Goal: Transaction & Acquisition: Purchase product/service

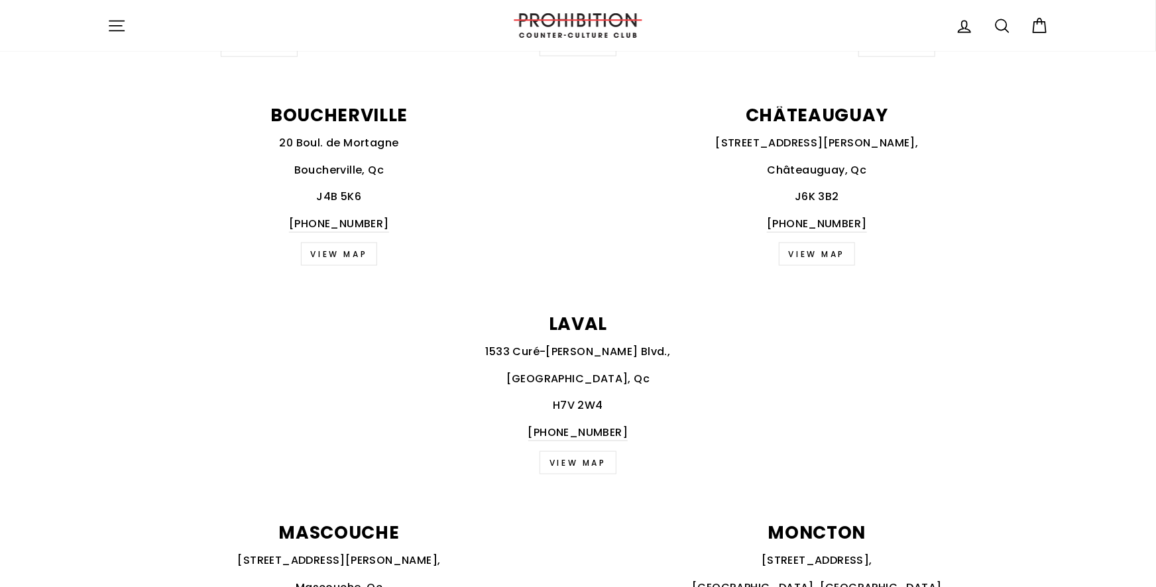
scroll to position [948, 0]
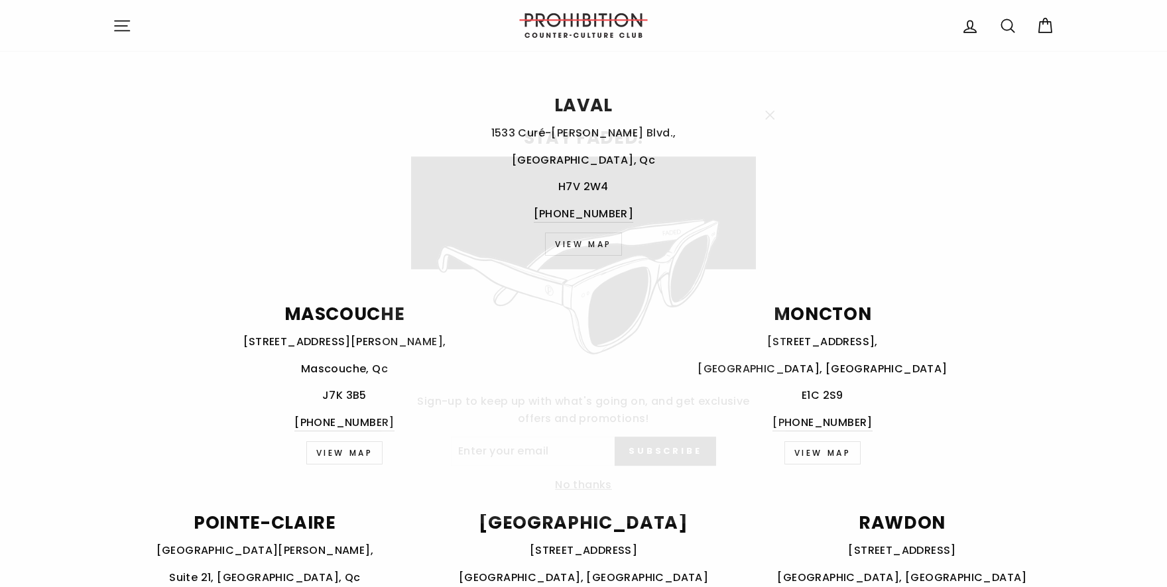
click at [769, 95] on icon "button" at bounding box center [770, 97] width 8 height 8
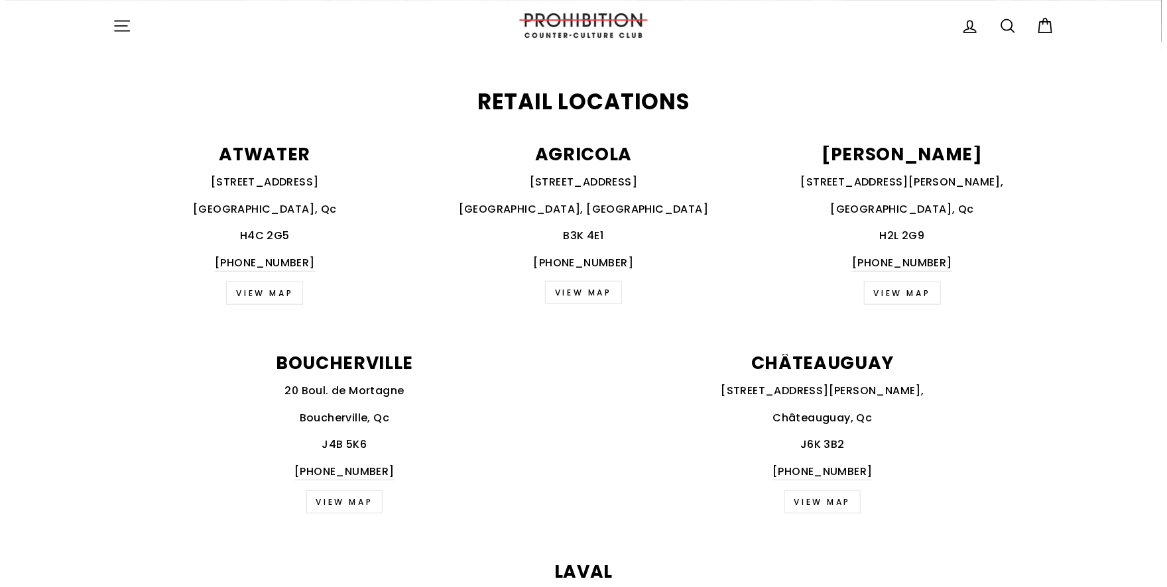
scroll to position [365, 0]
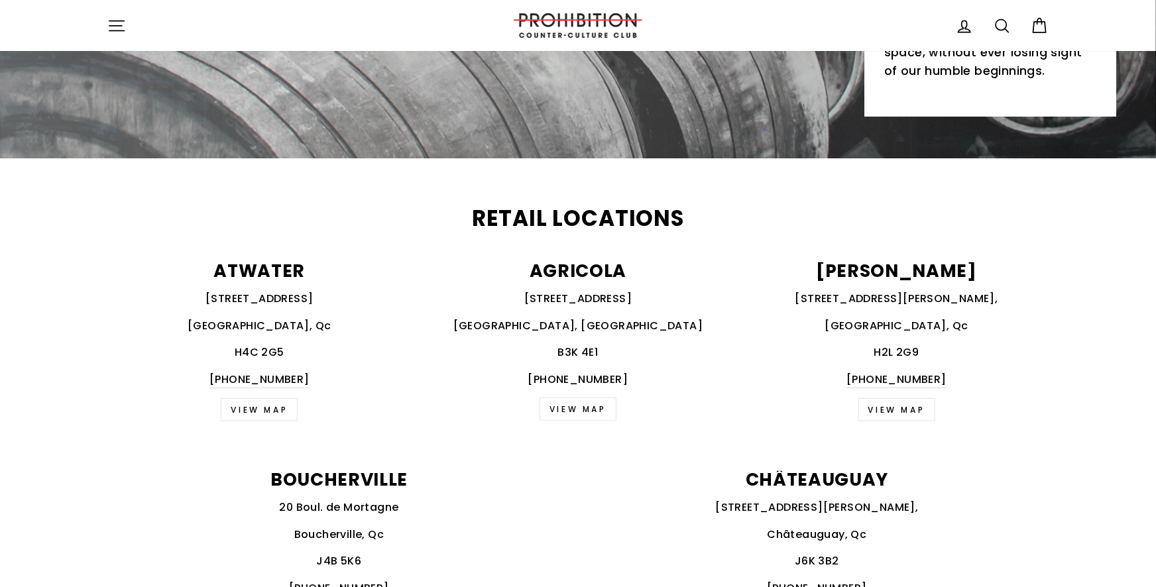
click at [122, 22] on icon "button" at bounding box center [116, 26] width 19 height 19
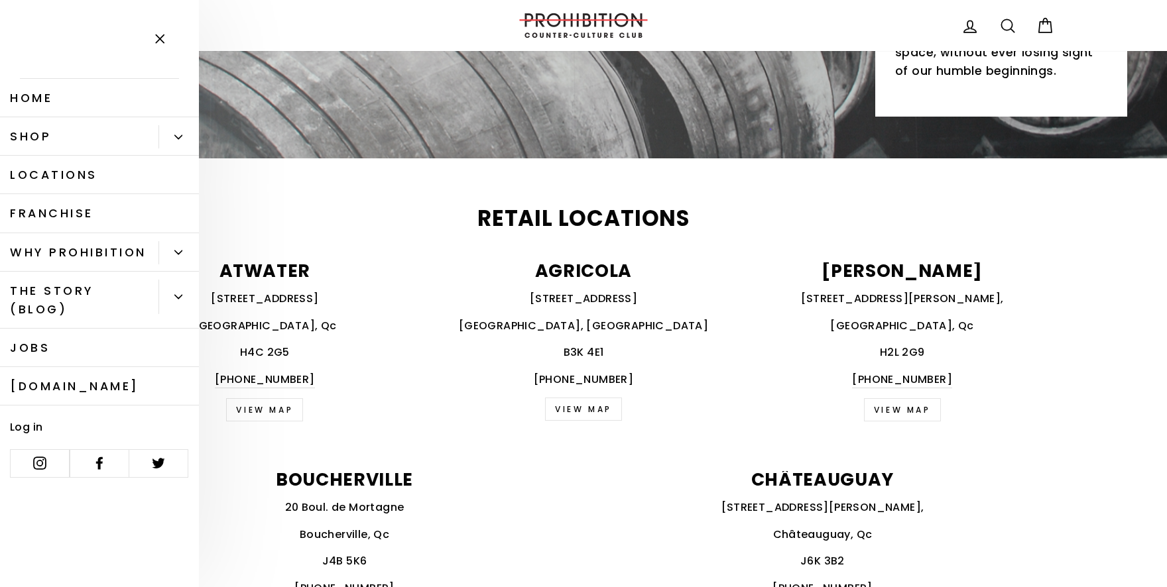
click at [129, 135] on link "Shop" at bounding box center [79, 136] width 158 height 38
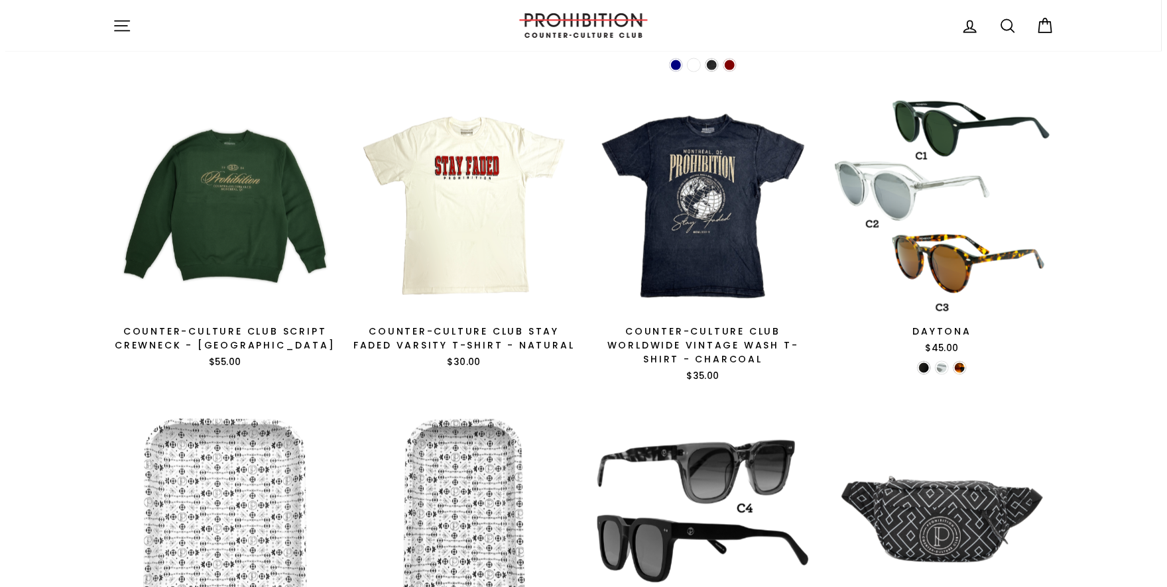
scroll to position [1531, 0]
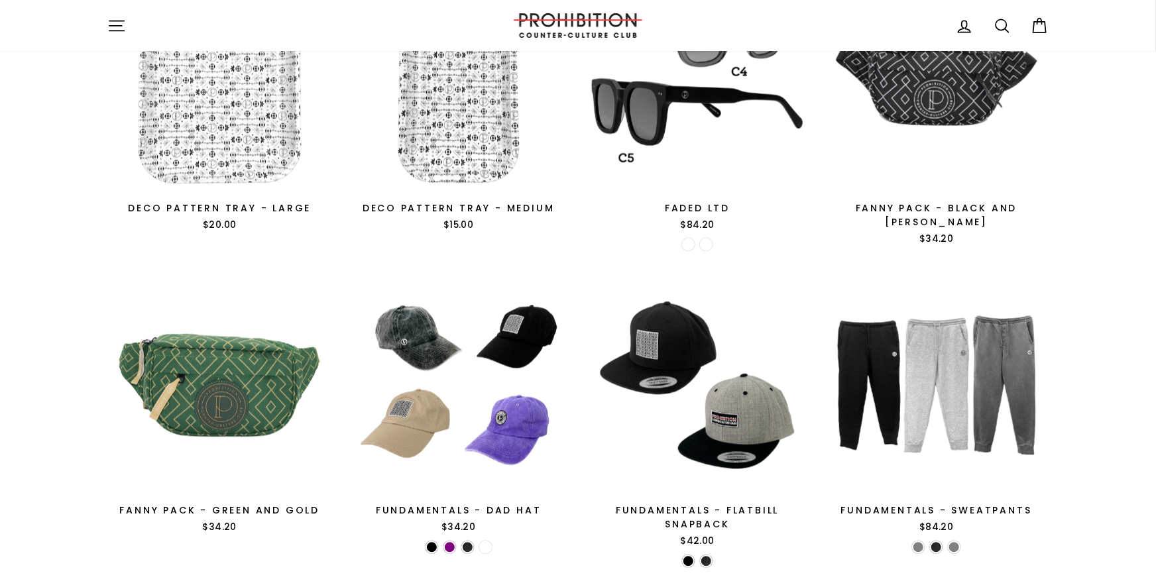
click at [117, 23] on icon "button" at bounding box center [116, 26] width 19 height 19
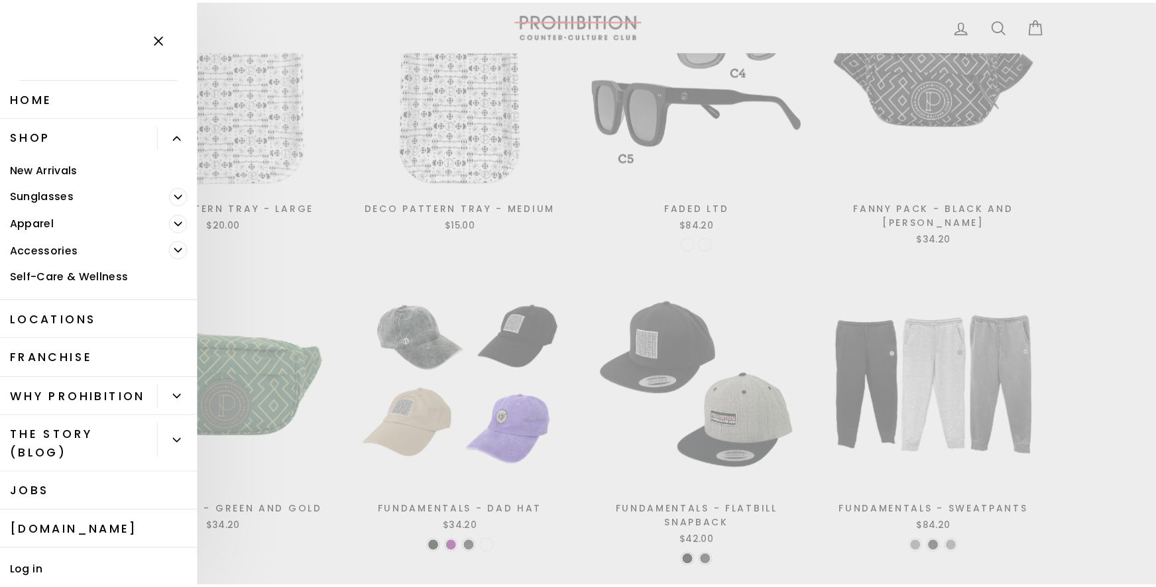
scroll to position [66, 0]
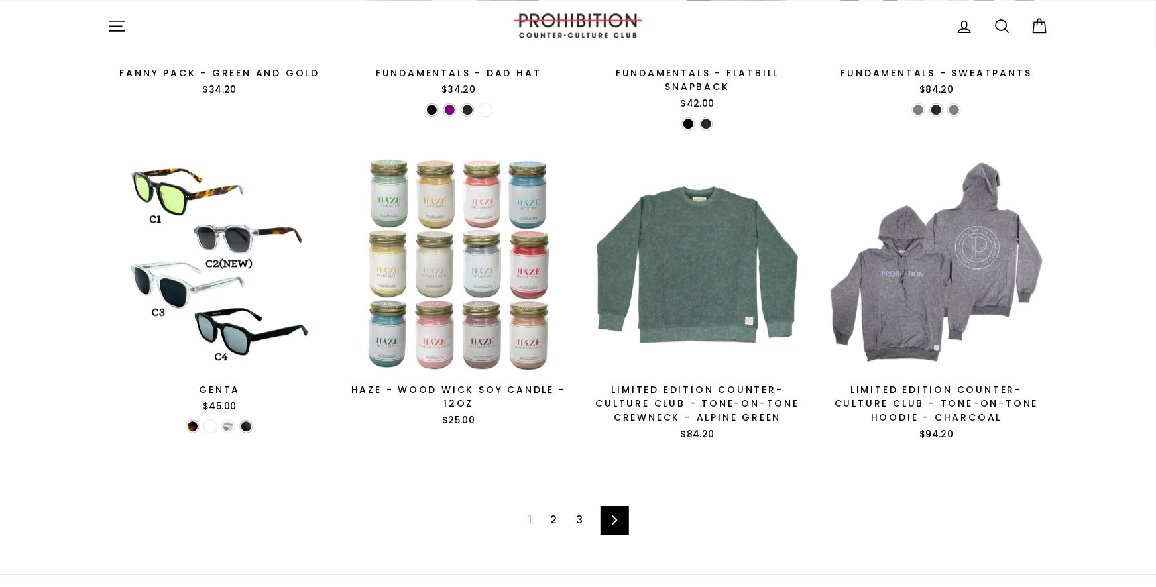
scroll to position [2115, 0]
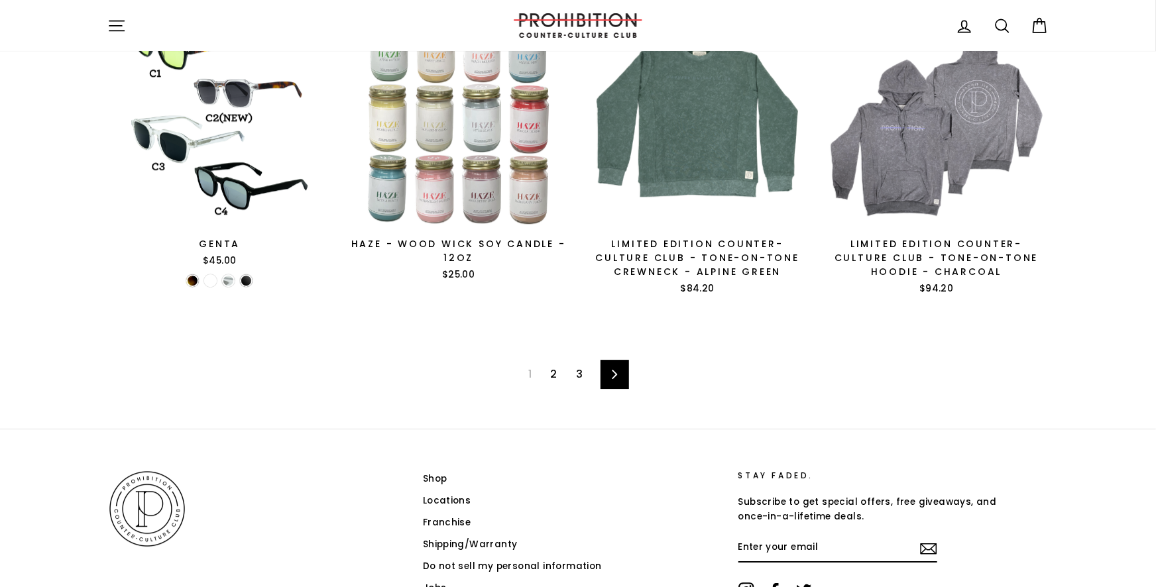
click at [556, 373] on link "2" at bounding box center [554, 374] width 23 height 21
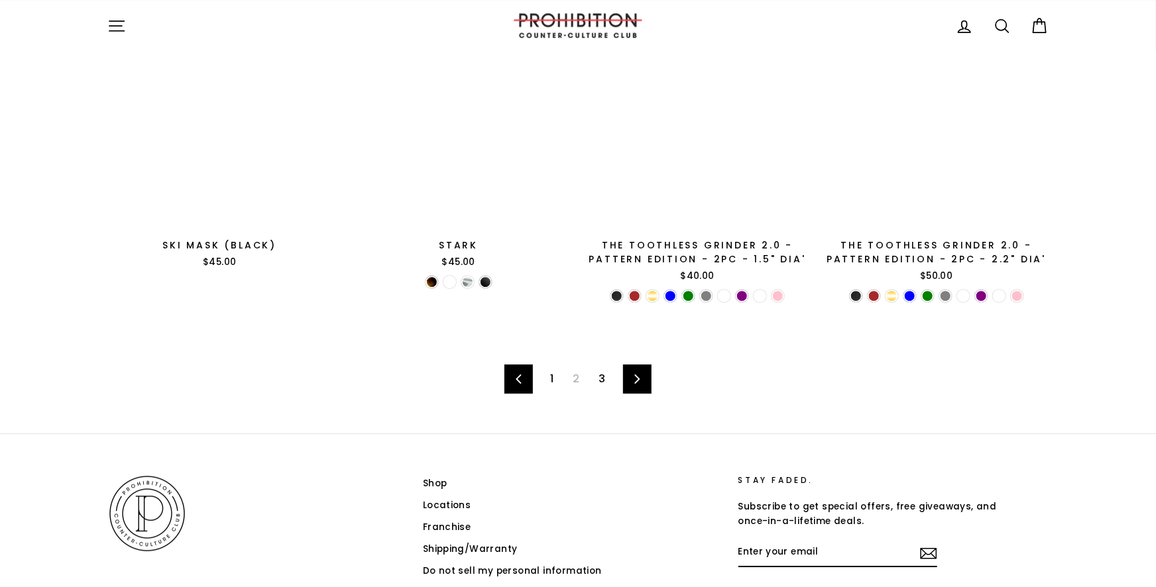
scroll to position [2153, 0]
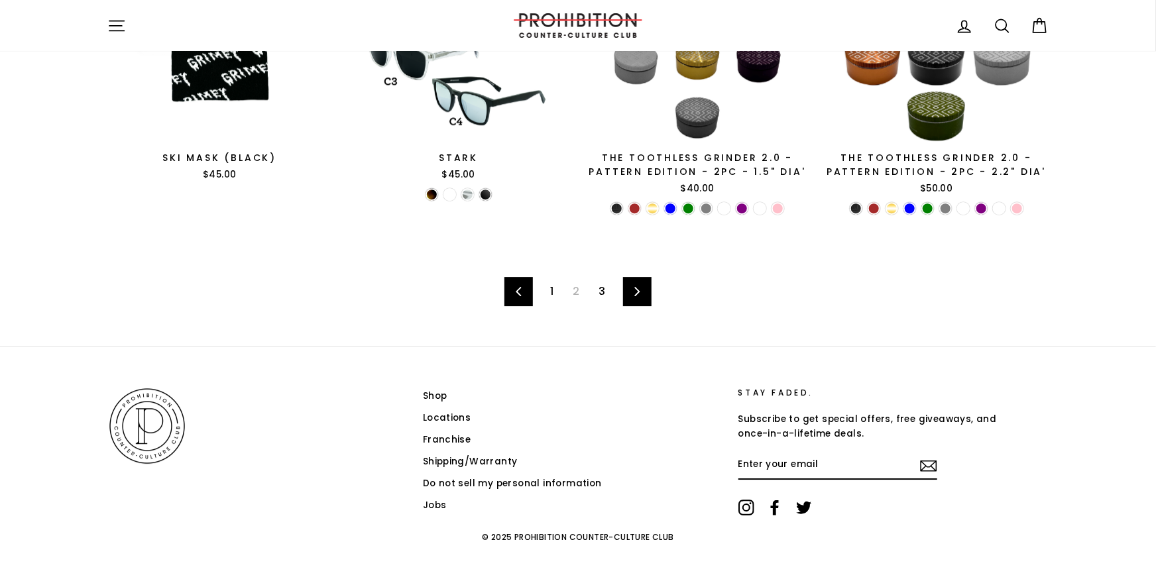
click at [602, 290] on link "3" at bounding box center [602, 291] width 23 height 21
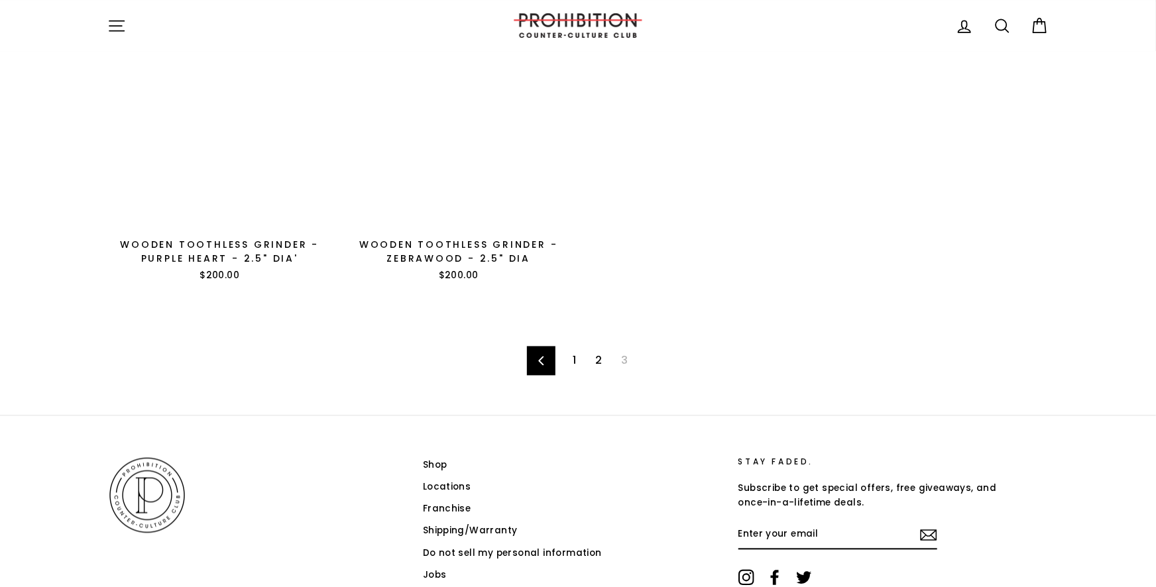
scroll to position [1285, 0]
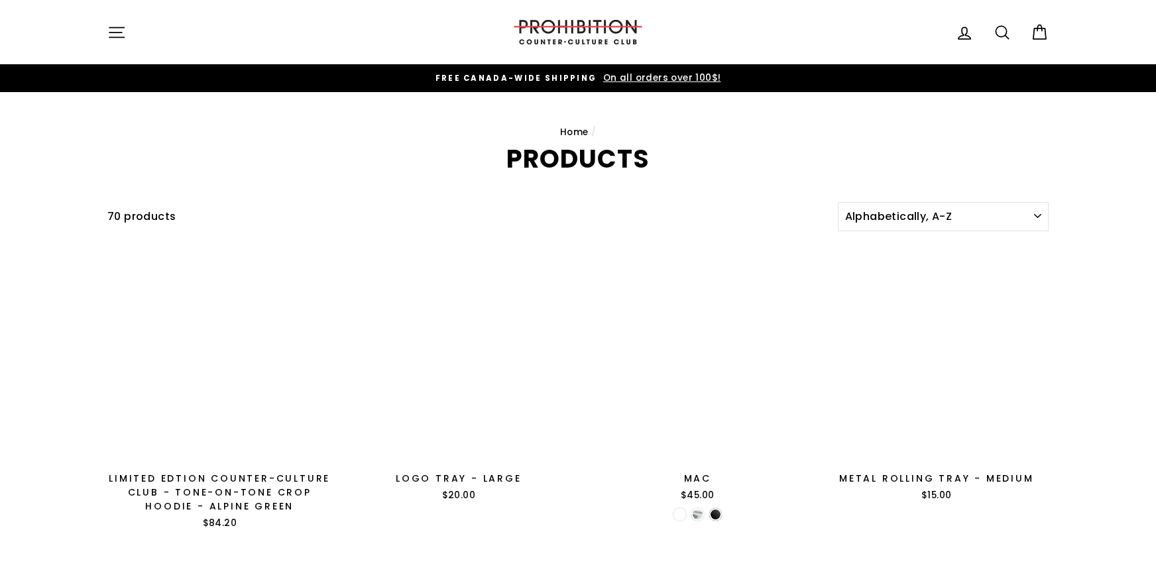
scroll to position [2153, 0]
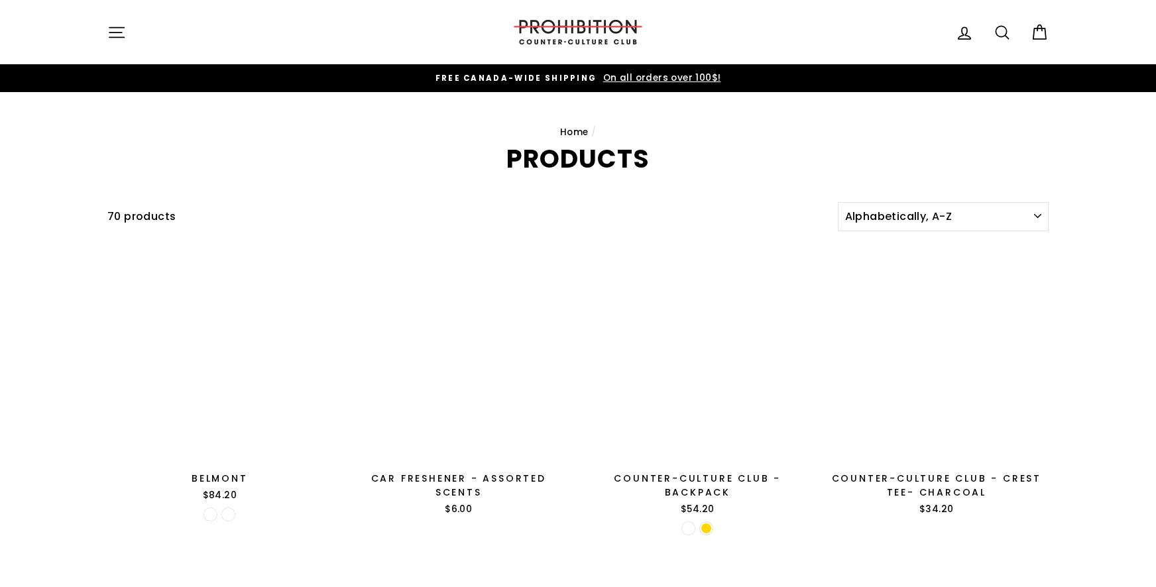
scroll to position [2115, 0]
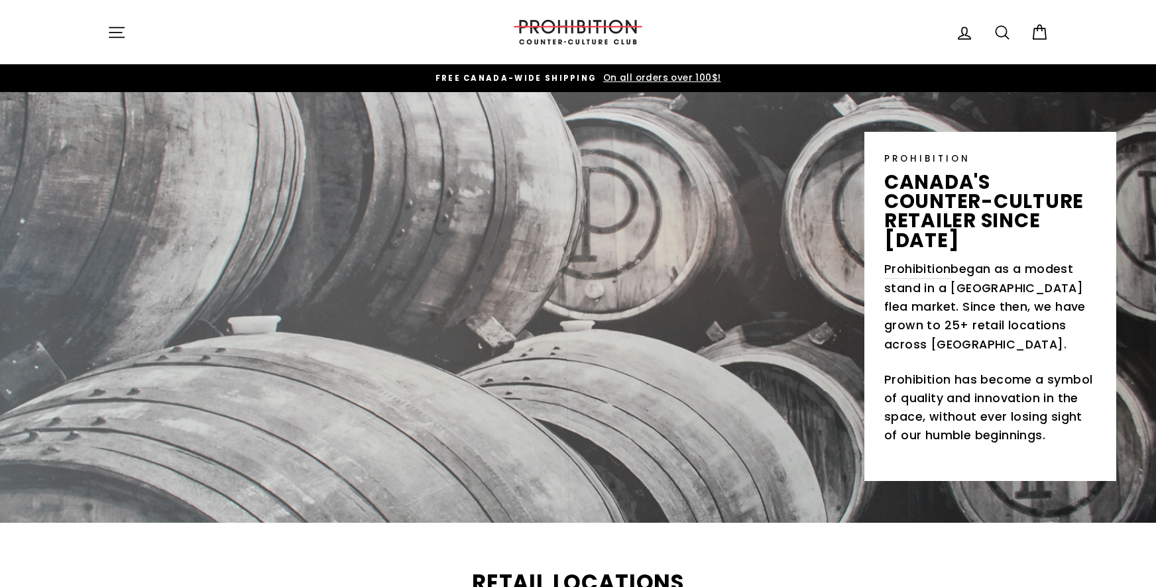
scroll to position [365, 0]
